Goal: Navigation & Orientation: Find specific page/section

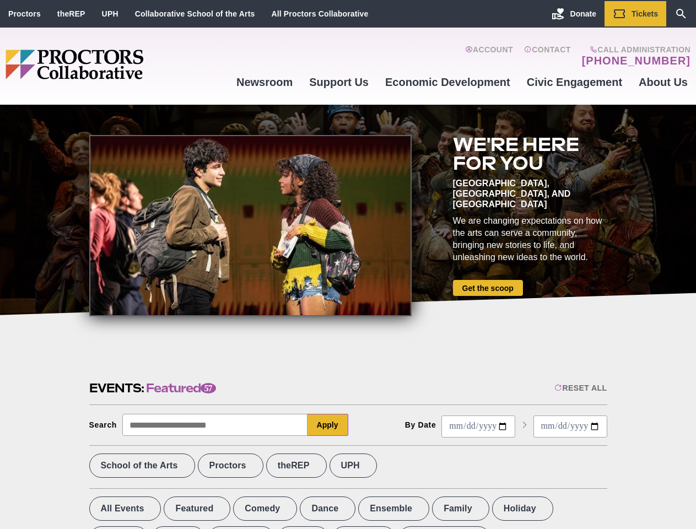
click at [348, 264] on div at bounding box center [250, 225] width 322 height 181
click at [580, 388] on div "Reset All" at bounding box center [580, 387] width 52 height 9
click at [328, 425] on button "Apply" at bounding box center [327, 425] width 41 height 22
